Goal: Transaction & Acquisition: Subscribe to service/newsletter

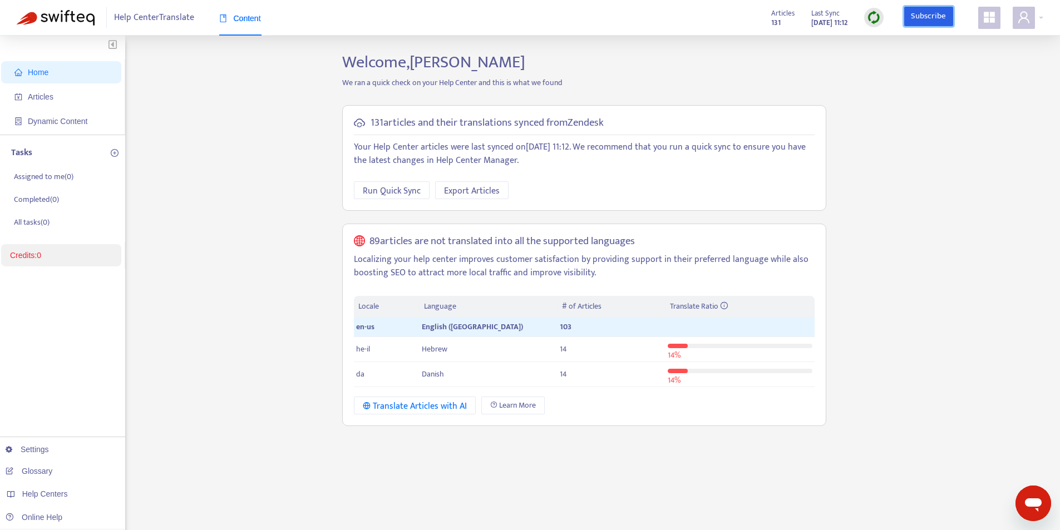
click at [921, 19] on link "Subscribe" at bounding box center [929, 17] width 49 height 20
